Goal: Download file/media

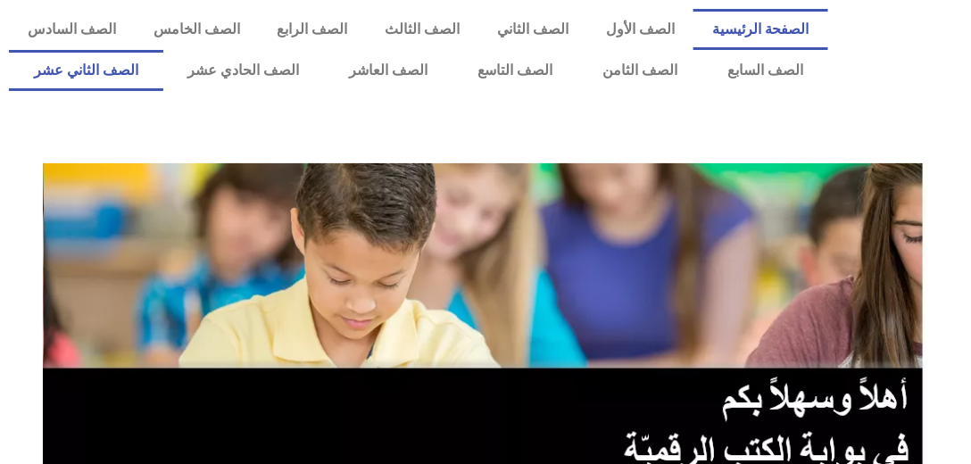
click at [81, 65] on link "الصف الثاني عشر" at bounding box center [86, 70] width 154 height 41
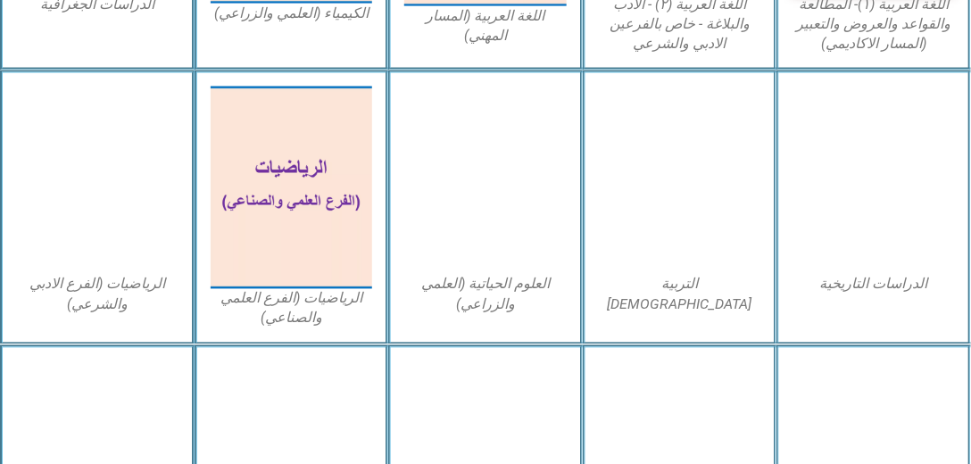
scroll to position [866, 0]
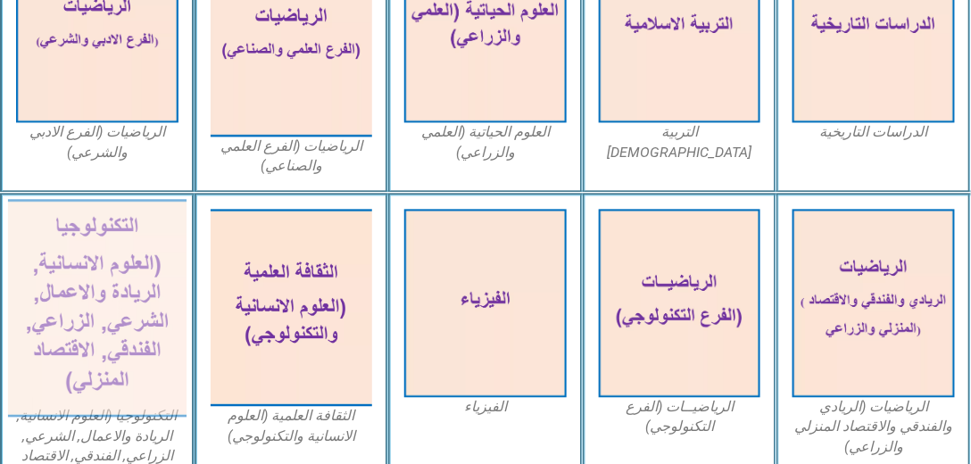
click at [84, 303] on img at bounding box center [97, 308] width 178 height 218
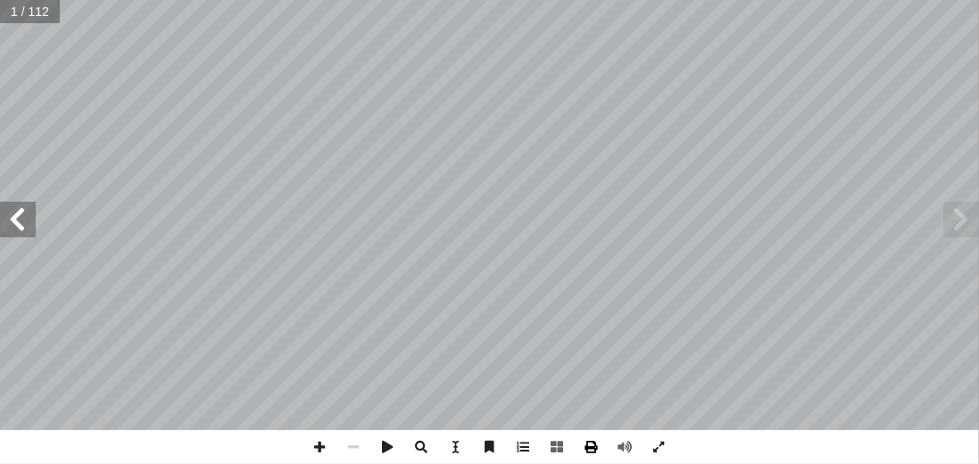
drag, startPoint x: 621, startPoint y: 444, endPoint x: 575, endPoint y: 451, distance: 45.9
click at [575, 451] on div at bounding box center [489, 447] width 373 height 34
click at [587, 446] on span at bounding box center [592, 447] width 34 height 34
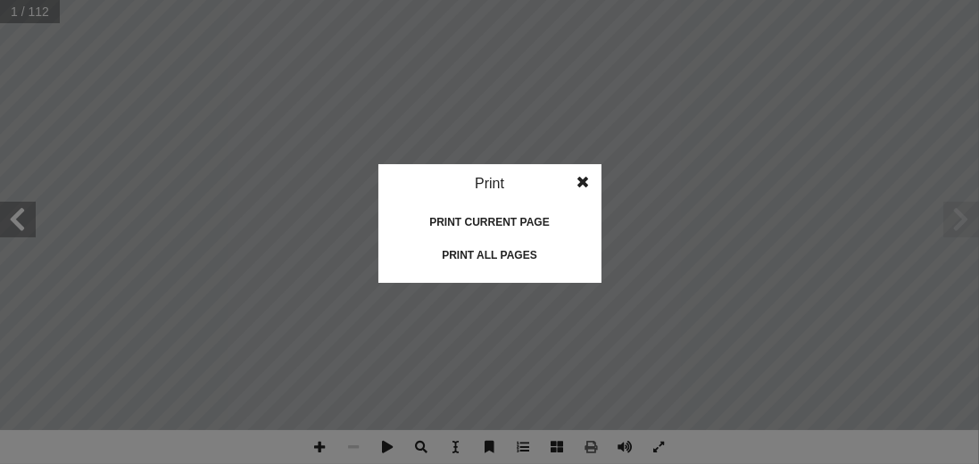
click at [476, 247] on div "Print all pages" at bounding box center [490, 255] width 178 height 29
